Goal: Navigation & Orientation: Find specific page/section

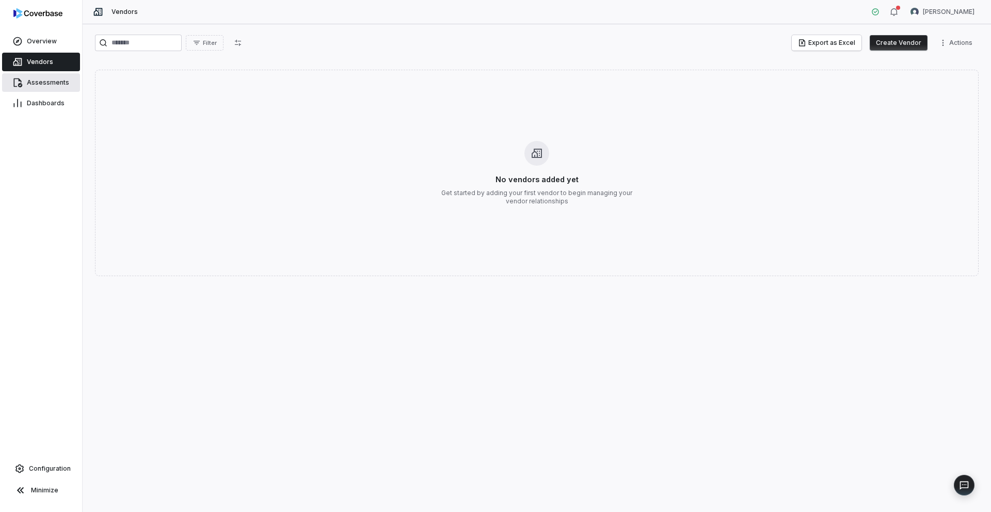
click at [30, 78] on span "Assessments" at bounding box center [48, 82] width 42 height 8
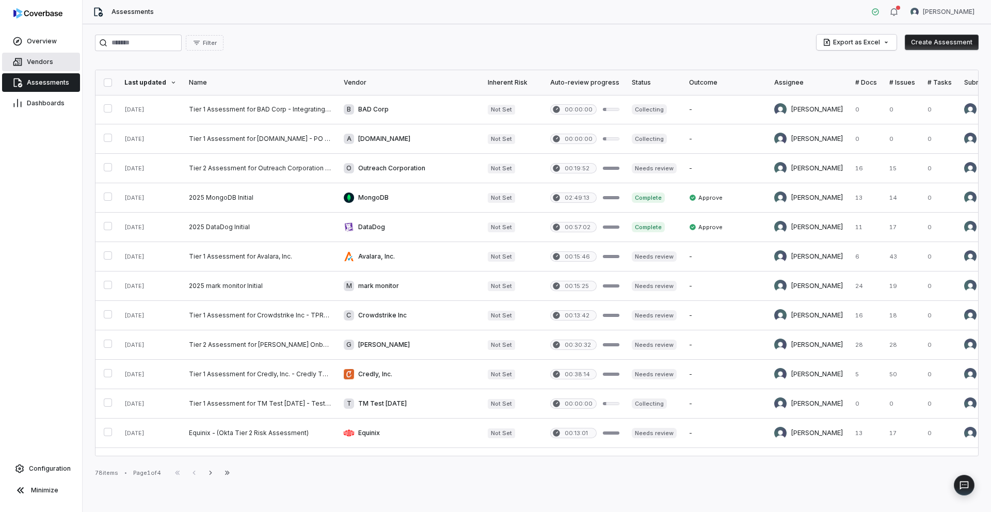
click at [28, 64] on span "Vendors" at bounding box center [40, 62] width 26 height 8
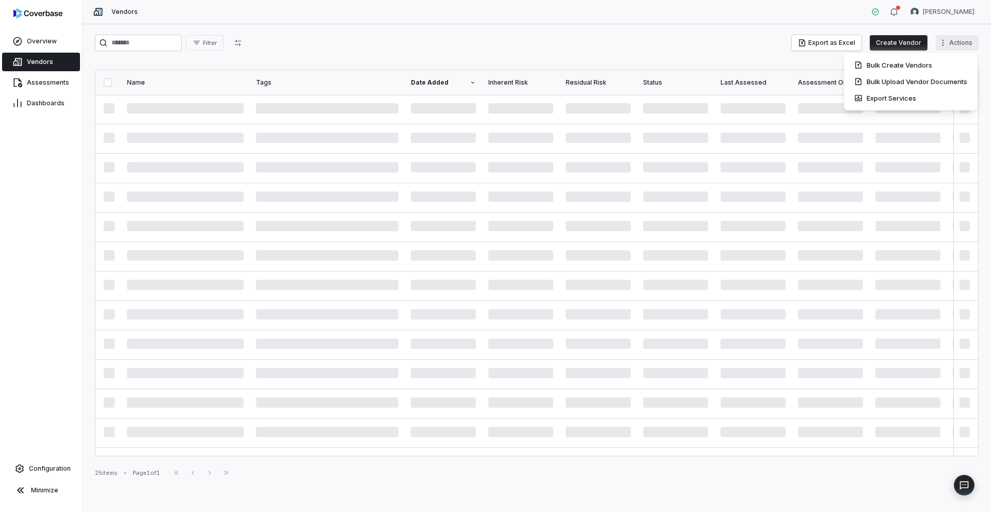
click at [948, 44] on html "Overview Vendors Assessments Dashboards Configuration Minimize Vendors [PERSON_…" at bounding box center [495, 256] width 991 height 512
click at [588, 55] on html "Overview Vendors Assessments Dashboards Configuration Minimize Vendors Samuel F…" at bounding box center [495, 256] width 991 height 512
click at [37, 77] on link "Assessments" at bounding box center [41, 82] width 78 height 19
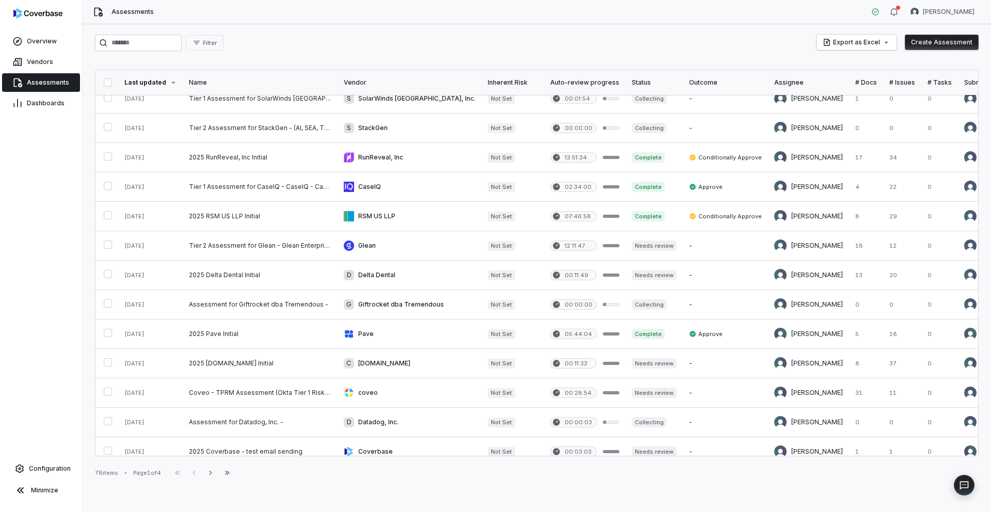
scroll to position [380, 0]
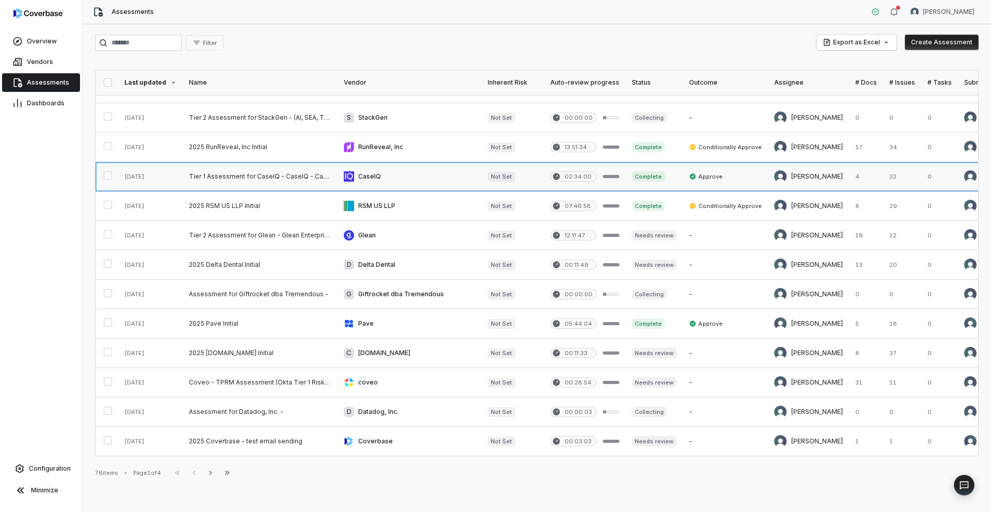
click at [216, 170] on link at bounding box center [260, 176] width 155 height 29
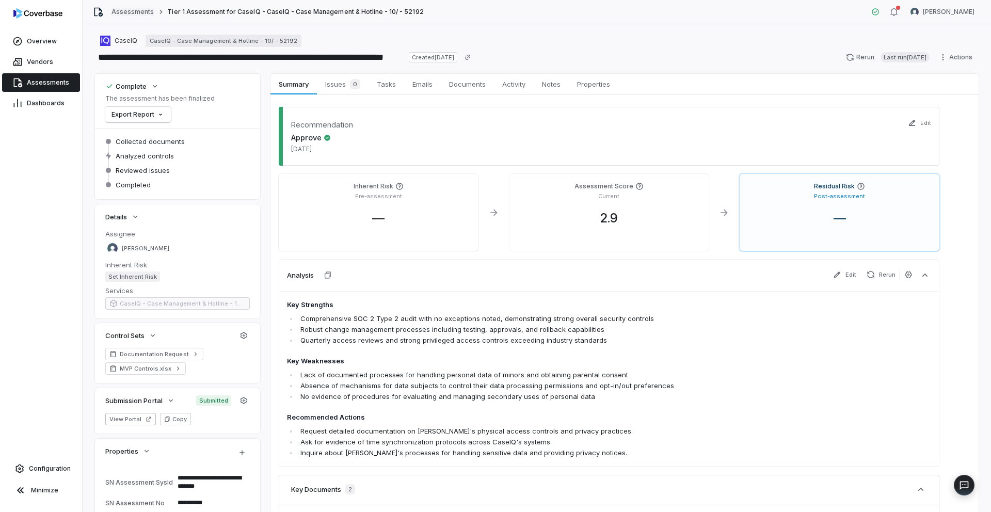
click at [118, 14] on link "Assessments" at bounding box center [132, 12] width 42 height 8
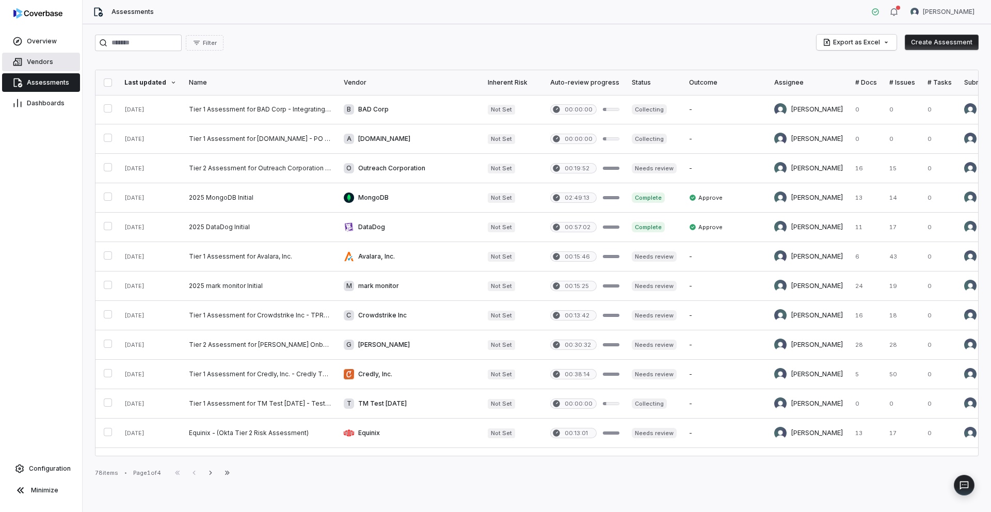
click at [48, 61] on span "Vendors" at bounding box center [40, 62] width 26 height 8
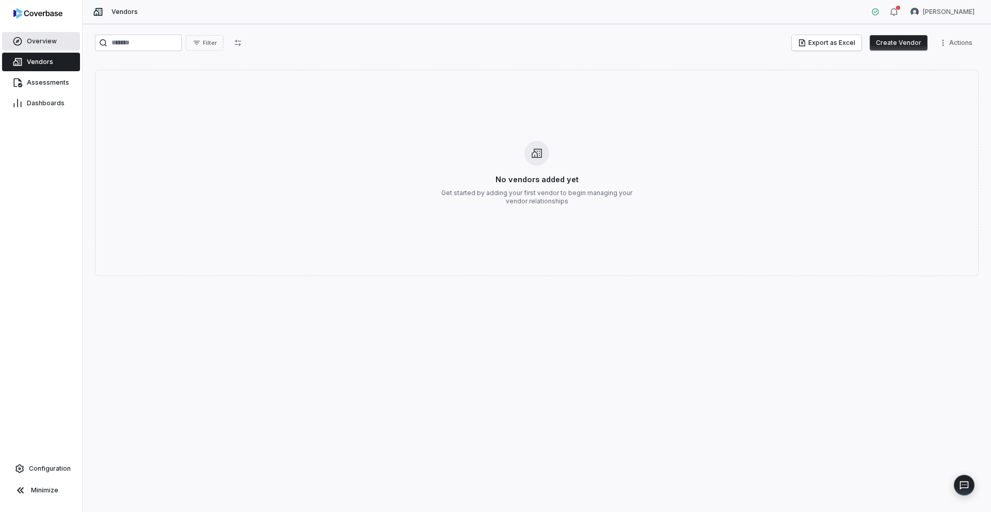
click at [29, 37] on span "Overview" at bounding box center [42, 41] width 30 height 8
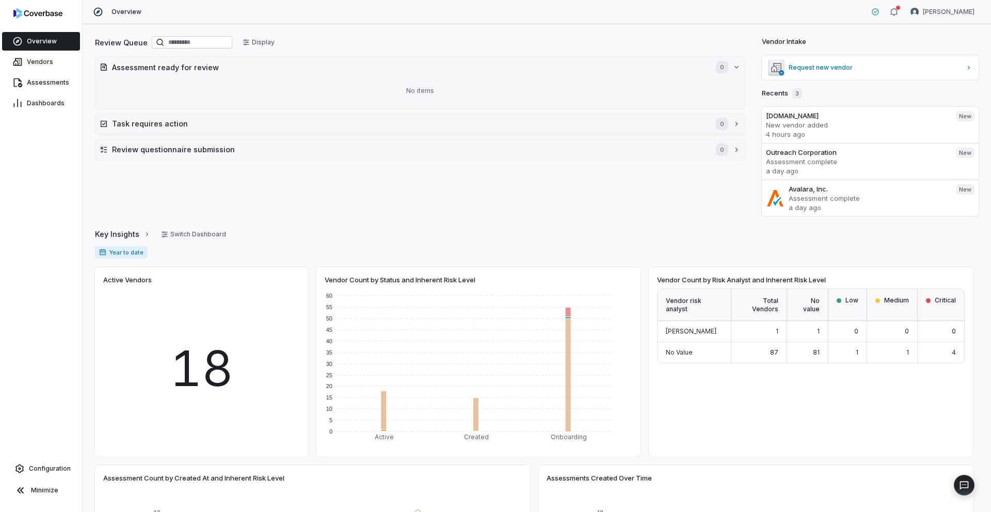
click at [204, 372] on span "18" at bounding box center [201, 368] width 63 height 74
click at [209, 368] on span "18" at bounding box center [201, 368] width 63 height 74
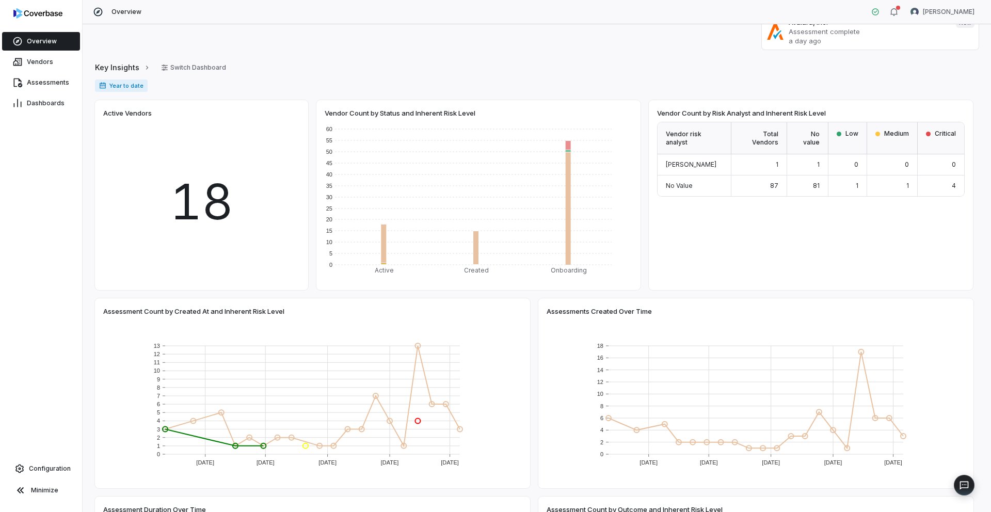
scroll to position [382, 0]
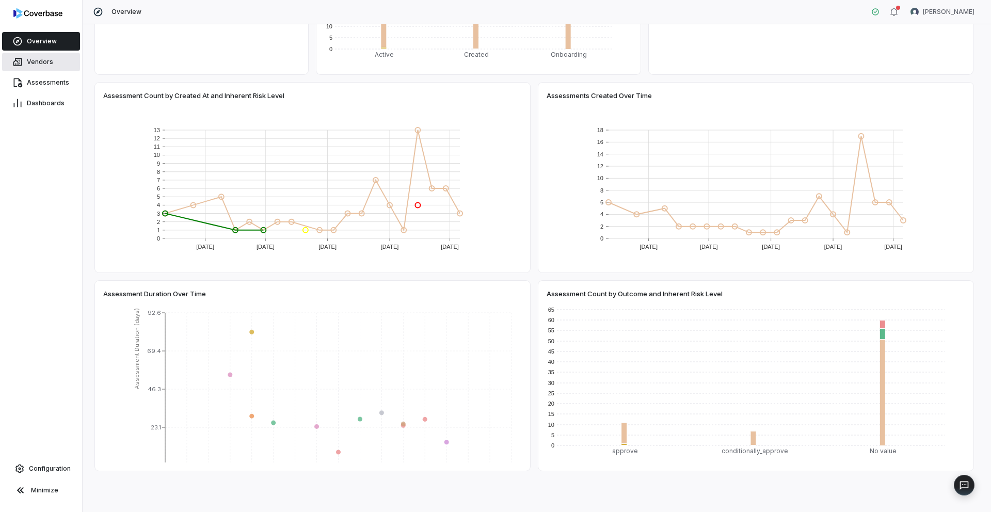
click at [29, 64] on span "Vendors" at bounding box center [40, 62] width 26 height 8
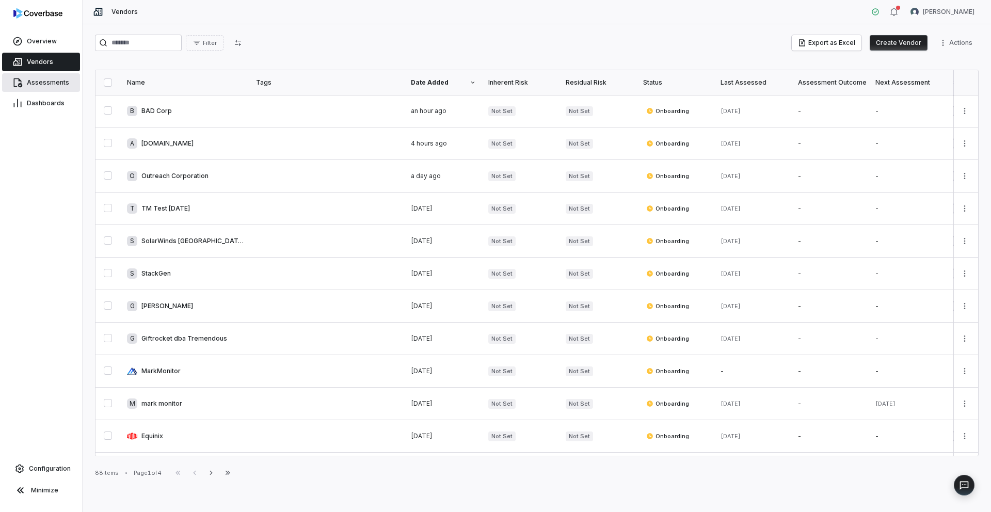
click at [41, 88] on link "Assessments" at bounding box center [41, 82] width 78 height 19
